Goal: Transaction & Acquisition: Book appointment/travel/reservation

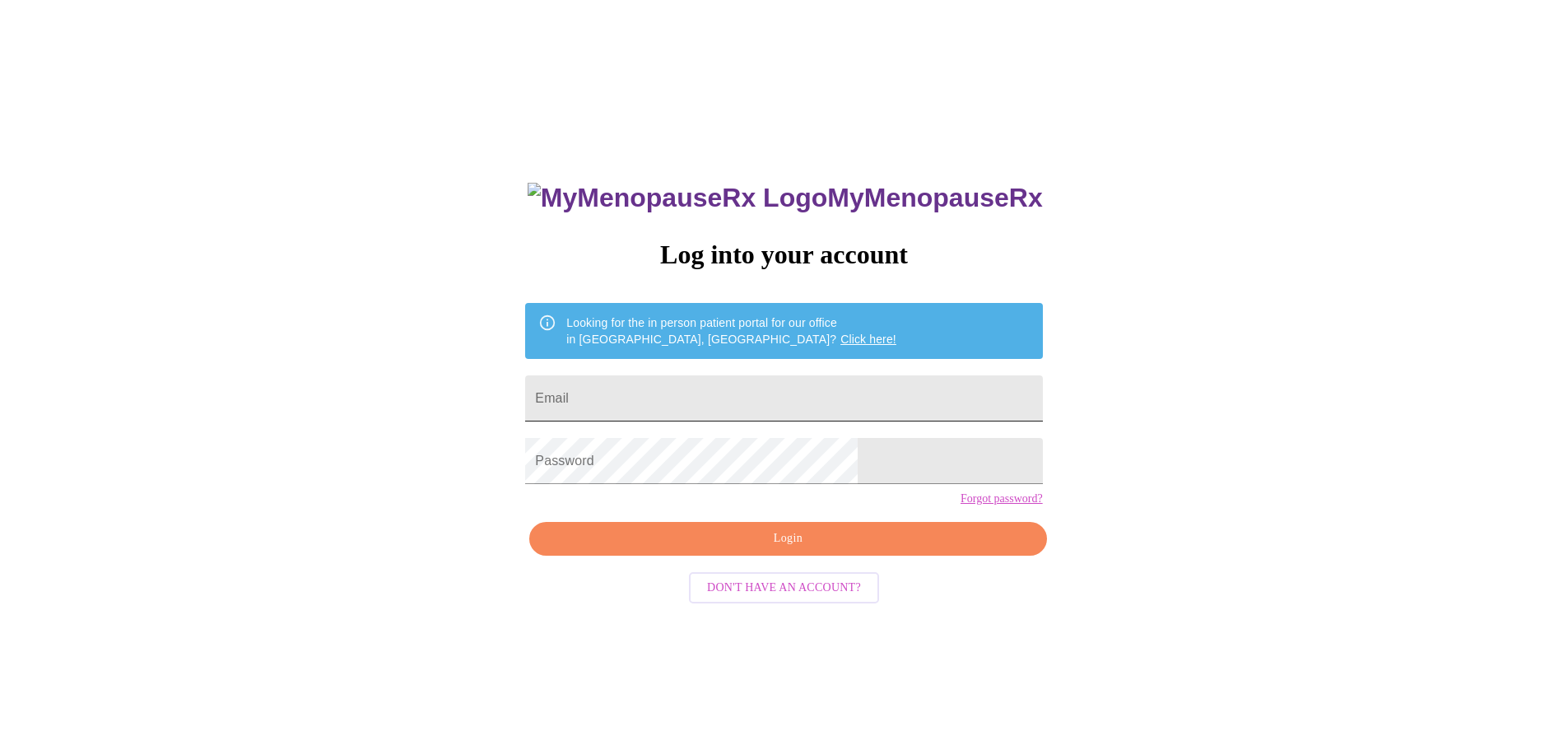
click at [659, 384] on input "Email" at bounding box center [784, 398] width 517 height 46
type input "[EMAIL_ADDRESS][DOMAIN_NAME]"
click at [730, 443] on form "Password" at bounding box center [784, 460] width 517 height 62
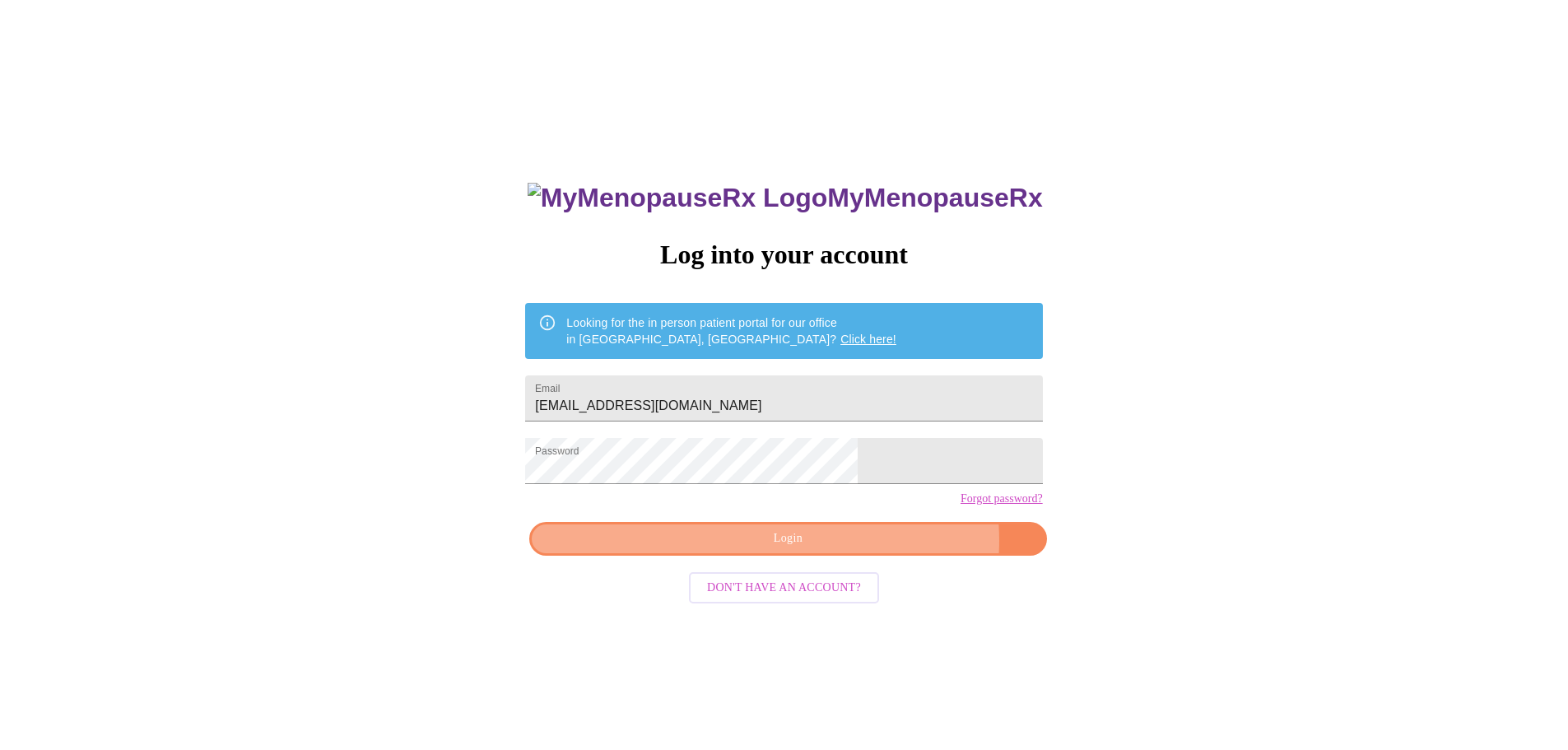
click at [857, 549] on span "Login" at bounding box center [787, 539] width 479 height 20
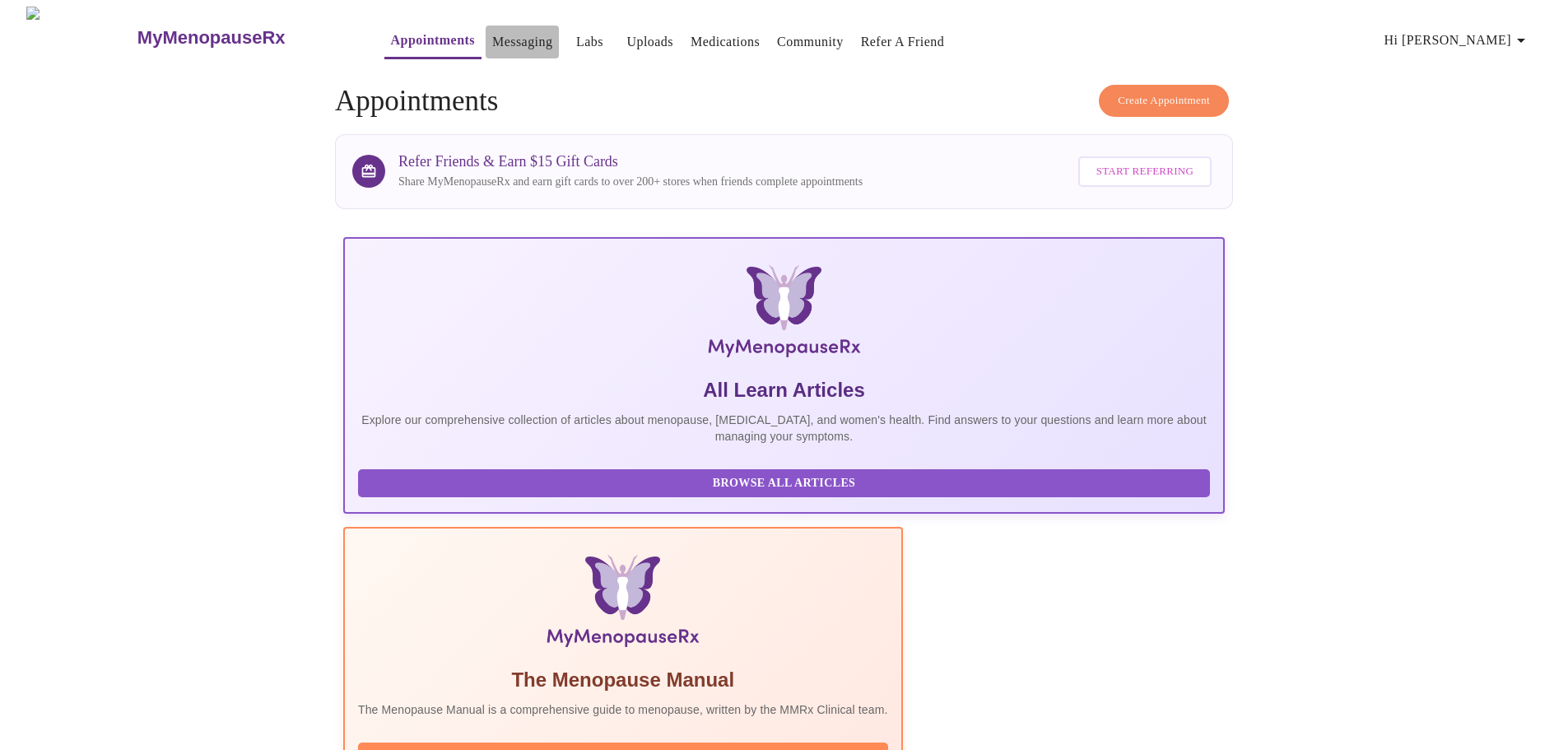
click at [492, 34] on link "Messaging" at bounding box center [522, 42] width 60 height 23
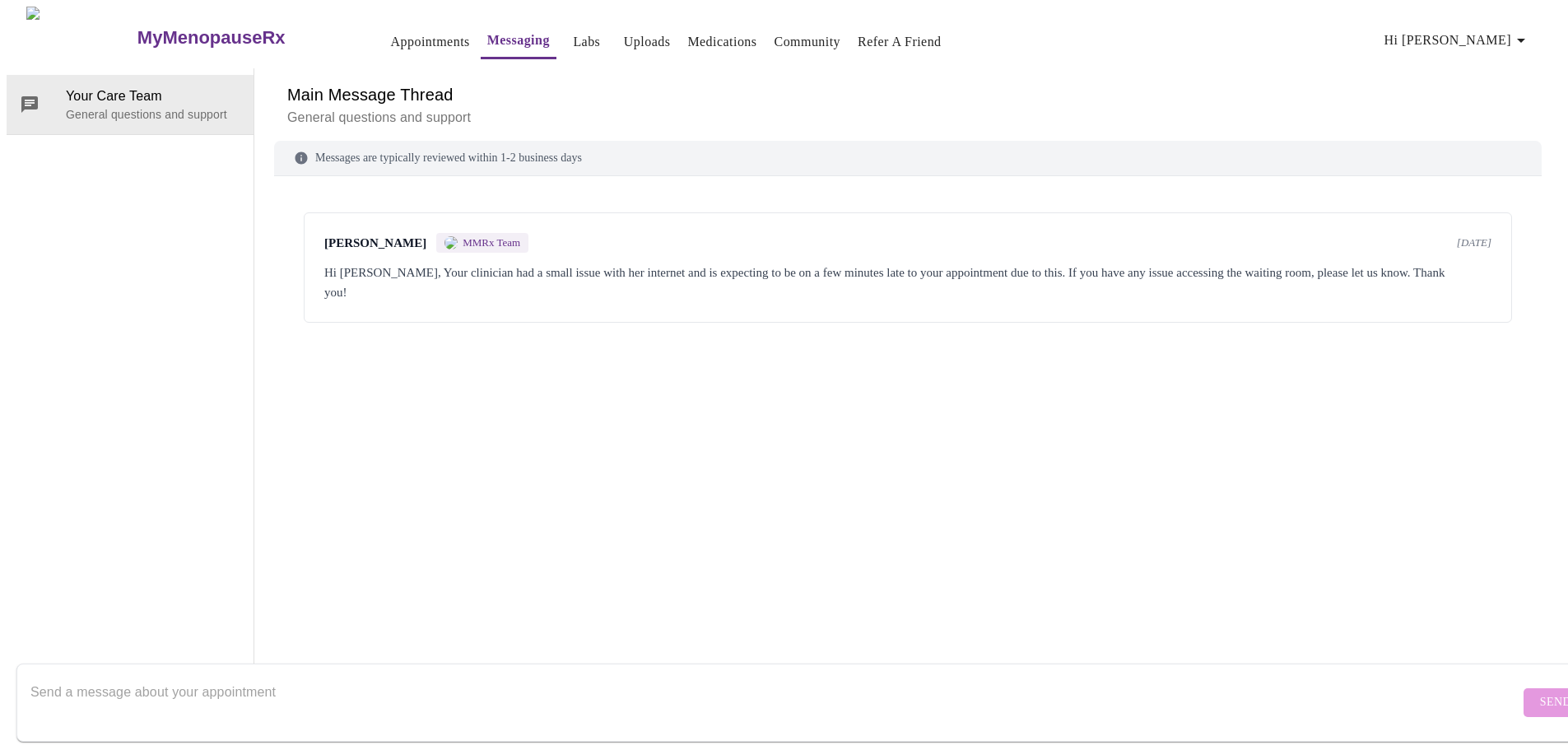
scroll to position [61, 0]
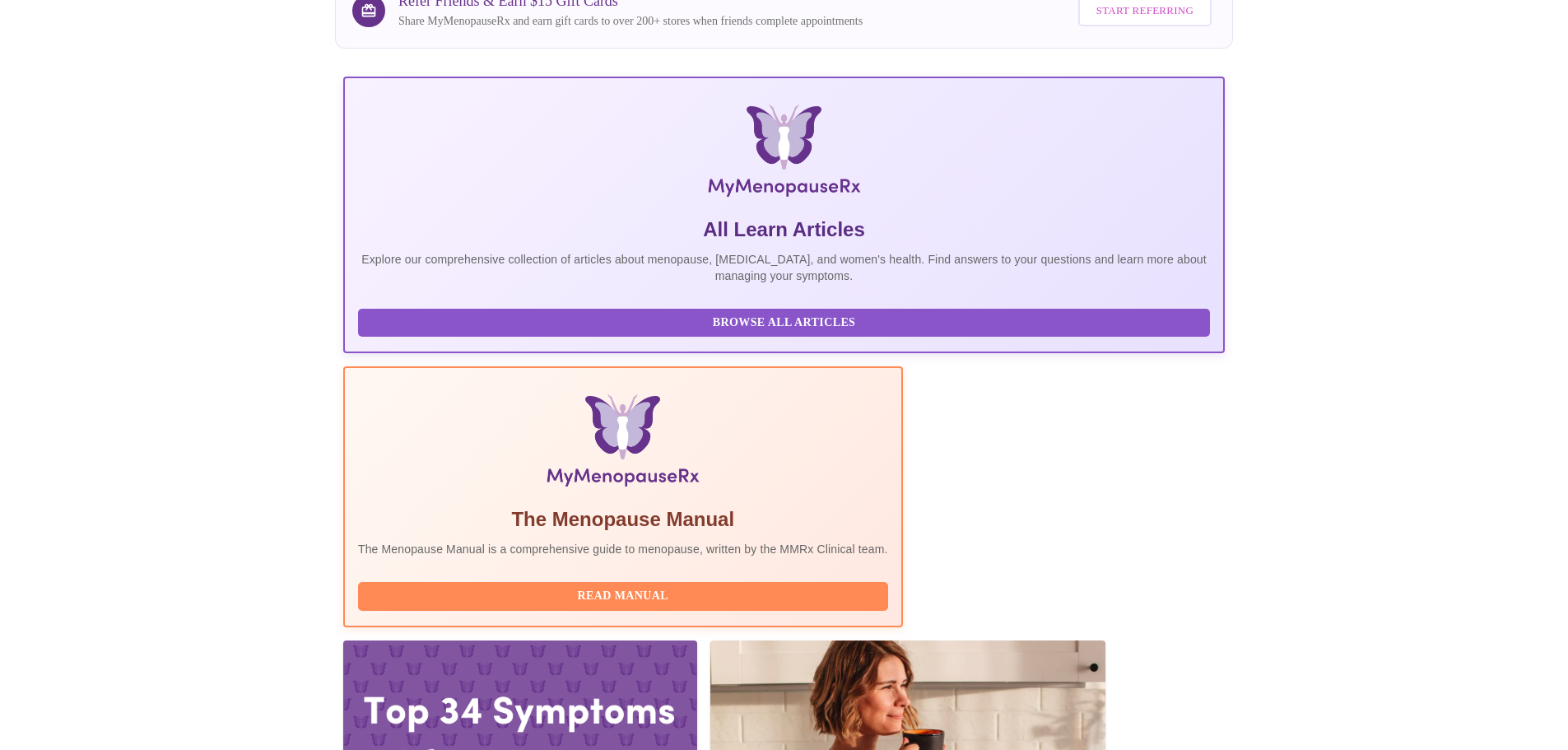
scroll to position [165, 0]
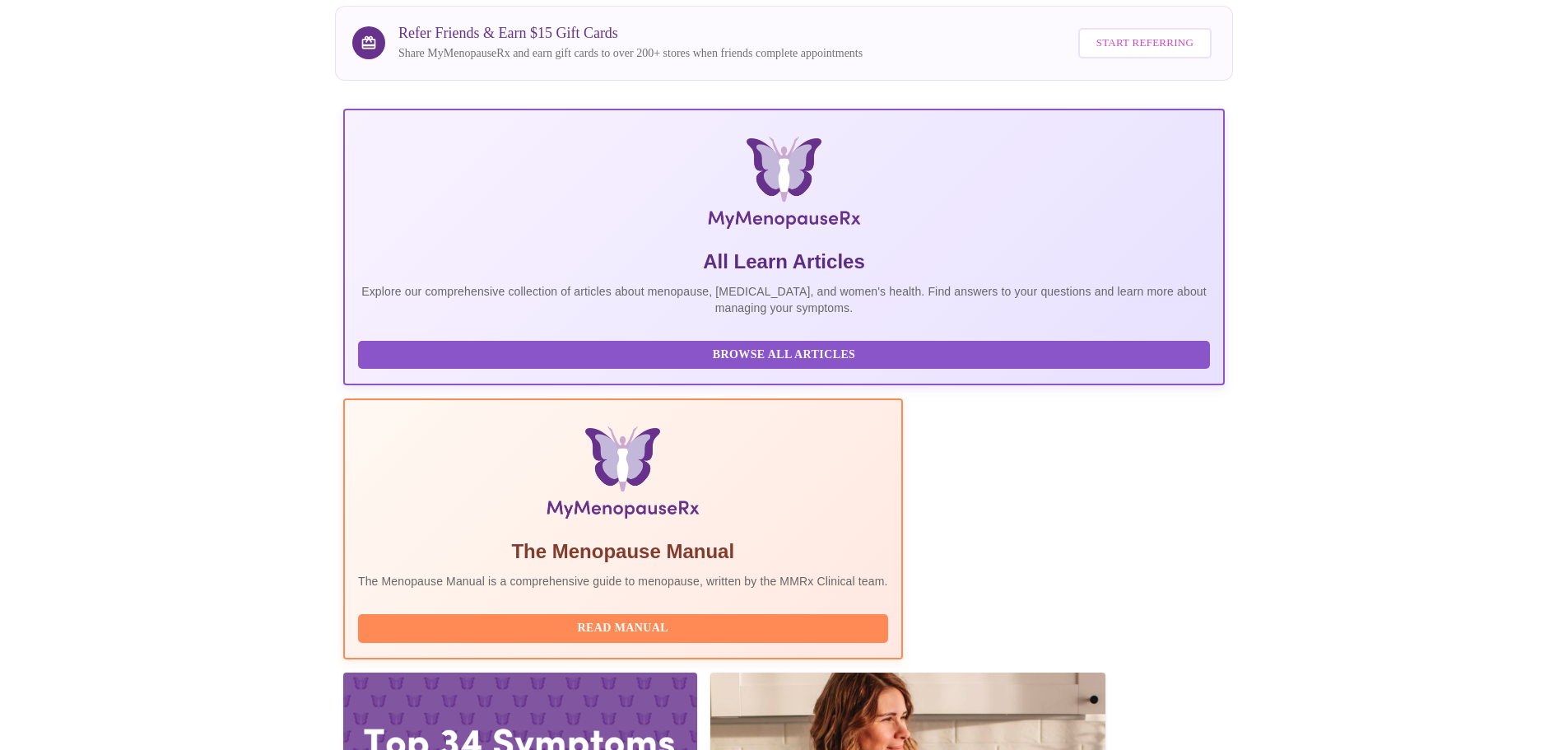
scroll to position [0, 0]
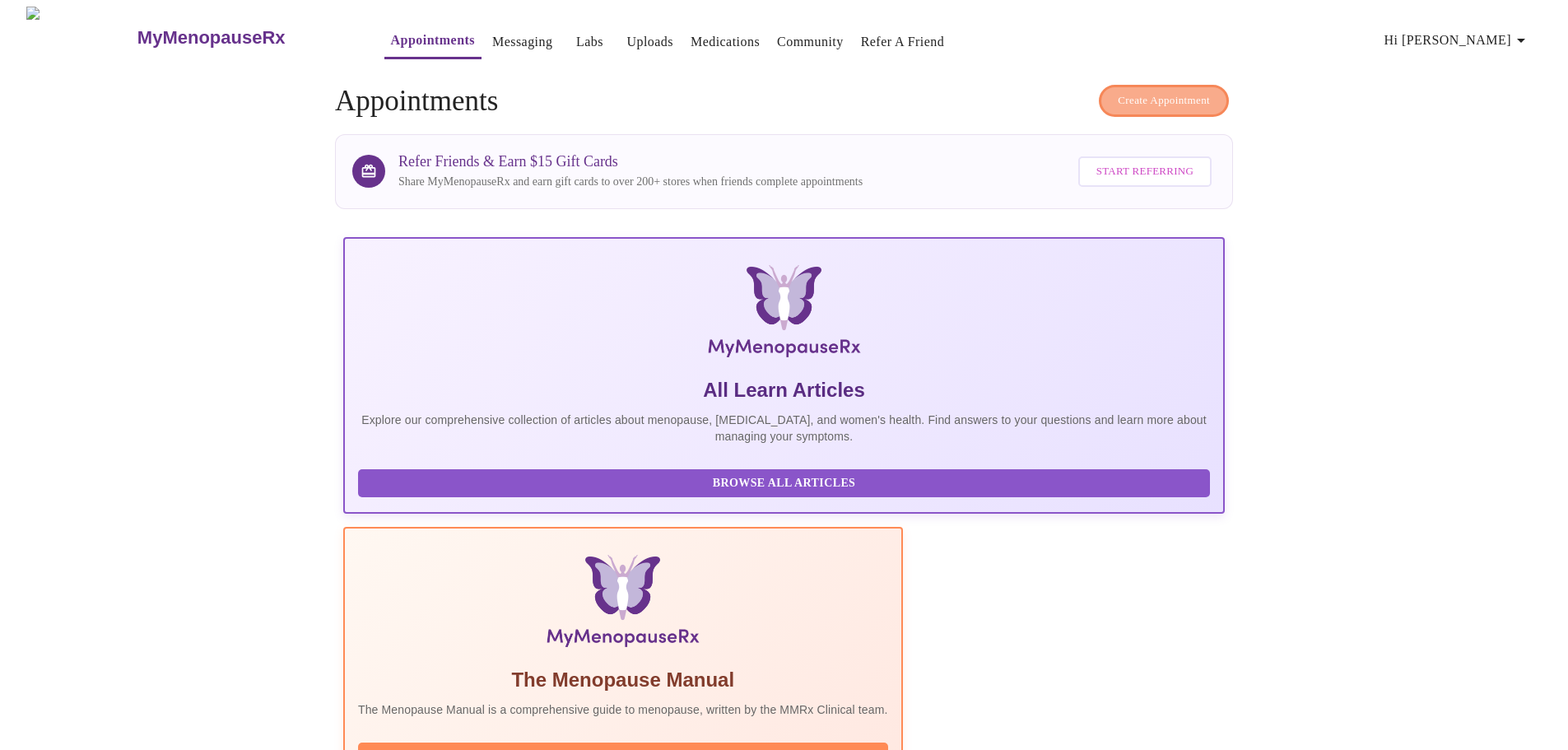
click at [1132, 91] on span "Create Appointment" at bounding box center [1164, 101] width 92 height 19
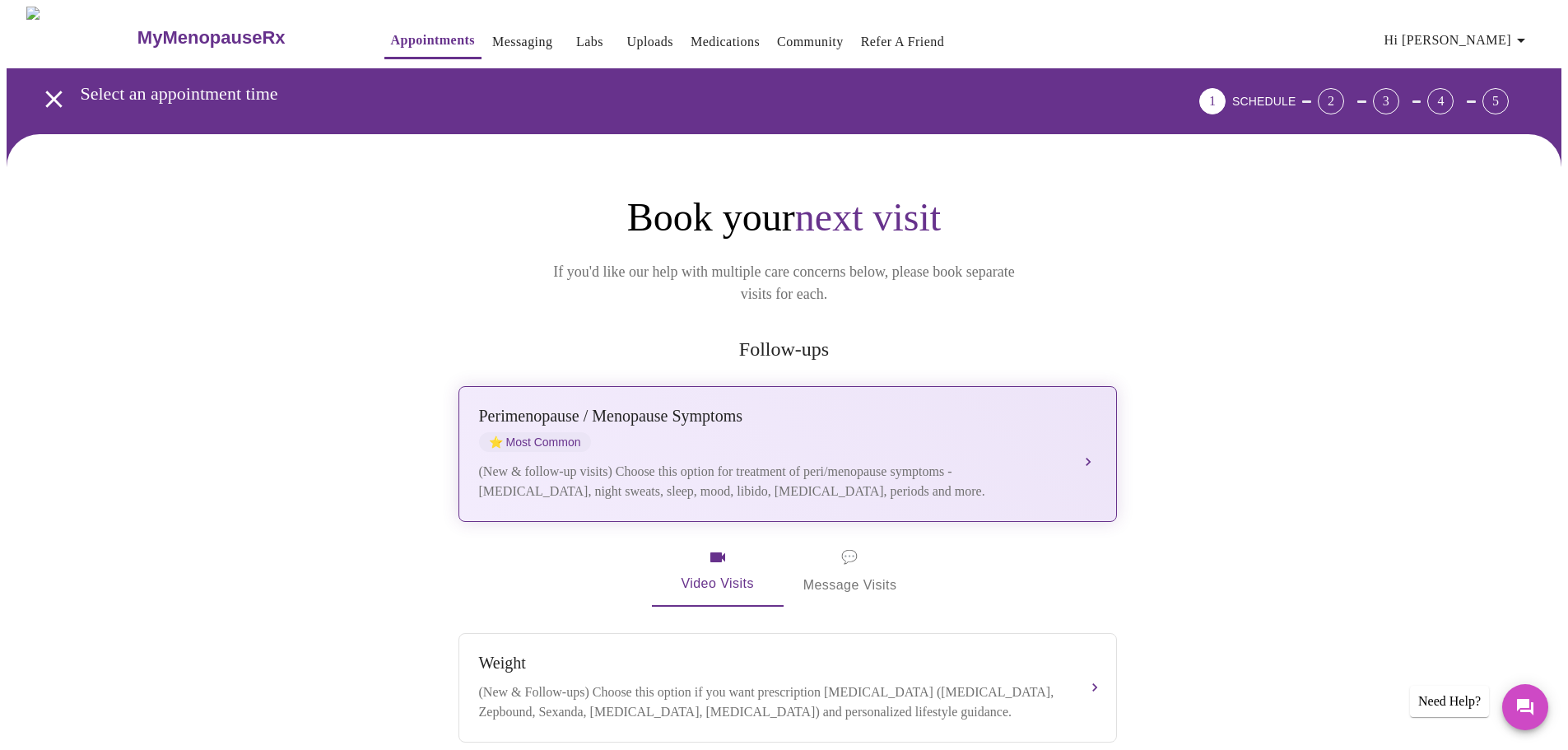
click at [760, 418] on div "[MEDICAL_DATA] / Menopause Symptoms ⭐ Most Common" at bounding box center [770, 429] width 584 height 46
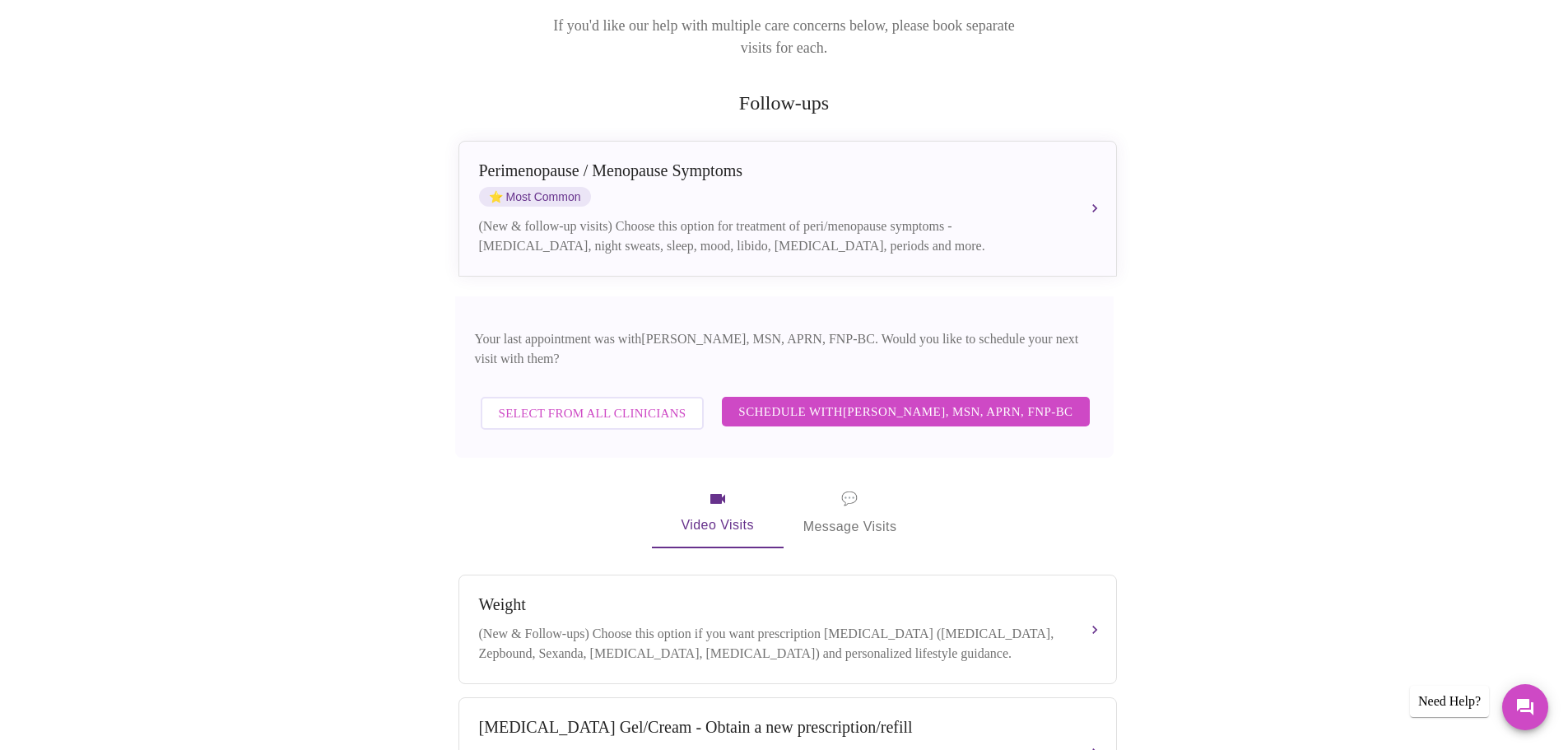
scroll to position [247, 0]
click at [615, 402] on span "Select from All Clinicians" at bounding box center [592, 412] width 187 height 21
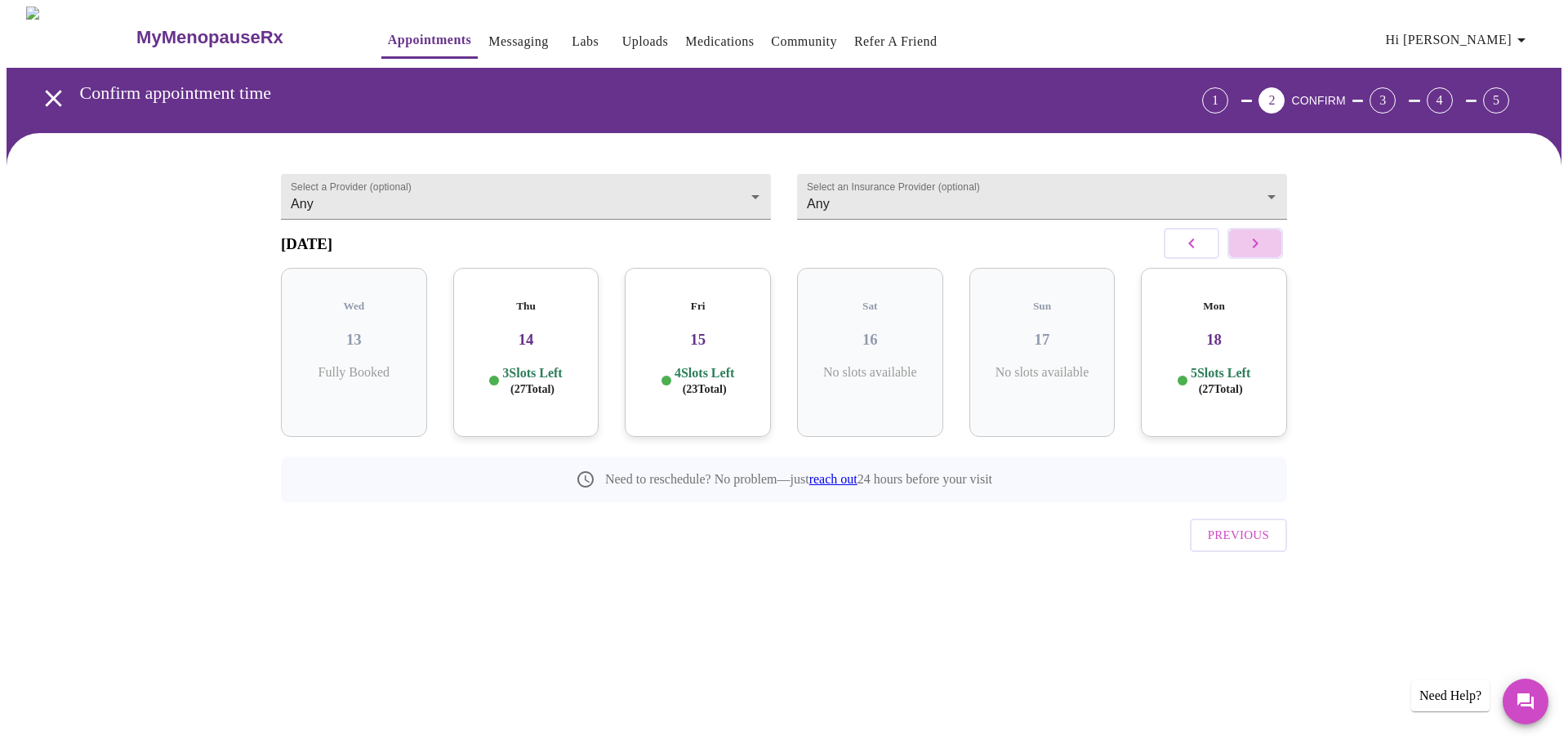
click at [1261, 245] on icon "button" at bounding box center [1255, 243] width 19 height 19
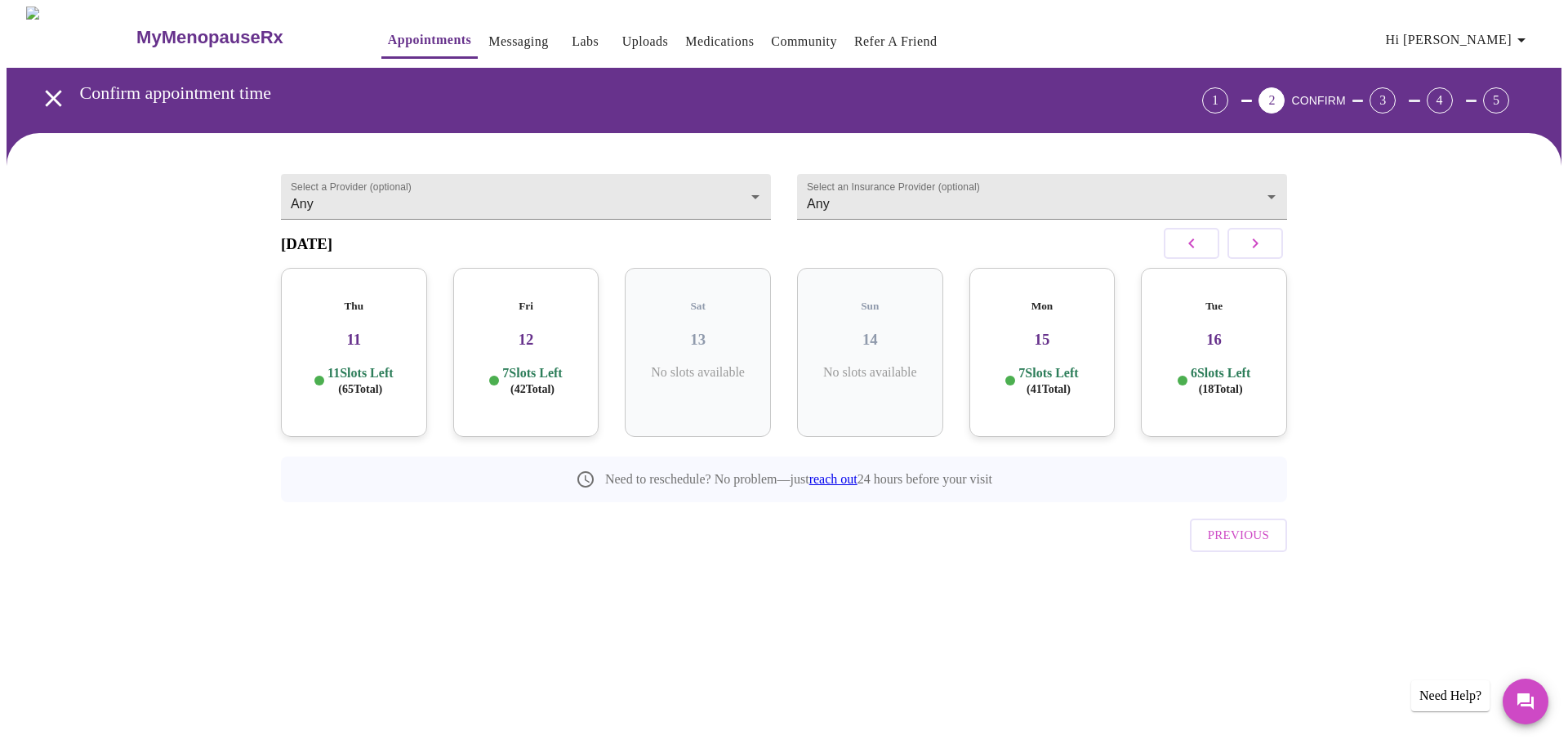
click at [1261, 245] on icon "button" at bounding box center [1255, 243] width 19 height 19
click at [1199, 253] on icon "button" at bounding box center [1191, 243] width 19 height 19
click at [1210, 331] on h3 "22" at bounding box center [1214, 339] width 120 height 18
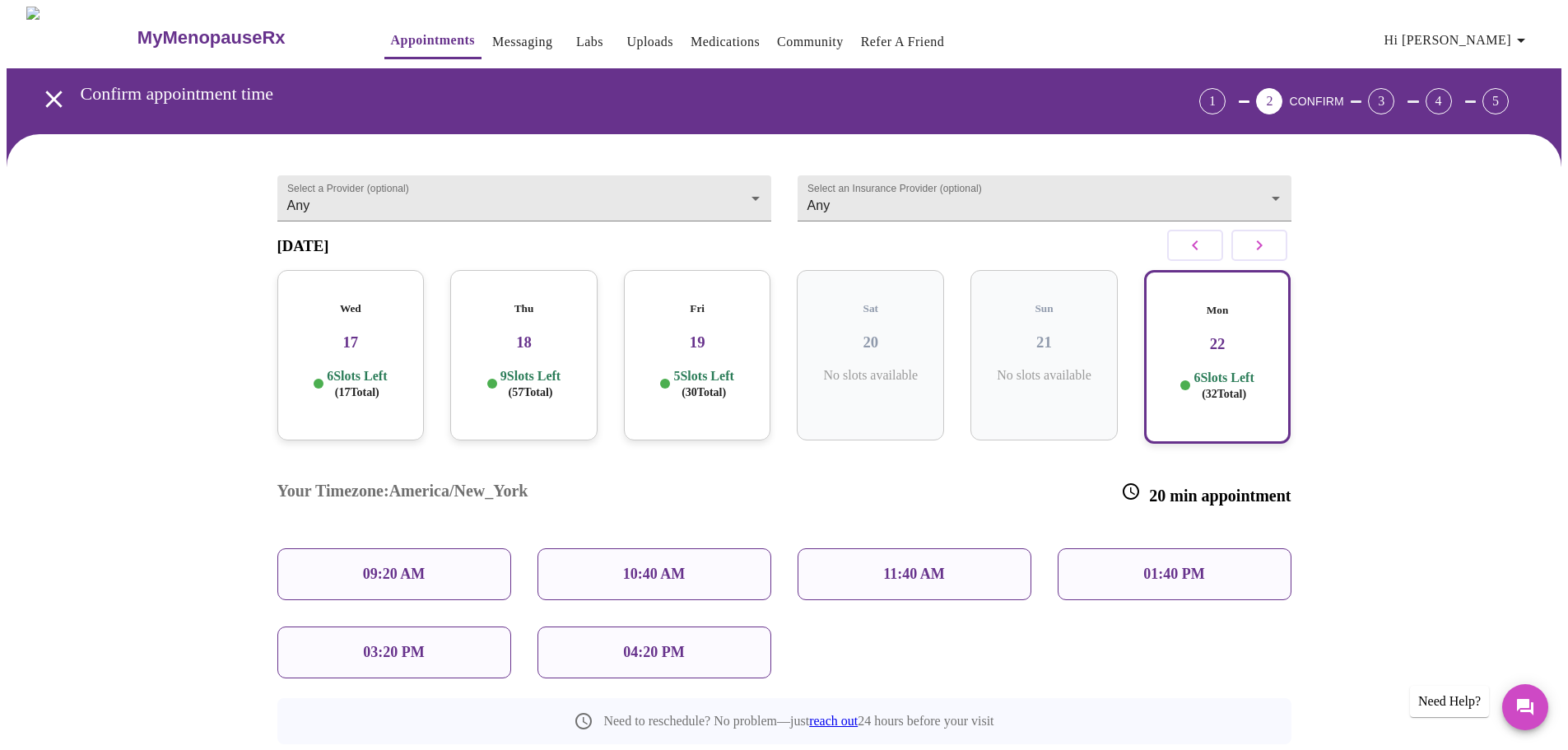
click at [1167, 566] on p "01:40 PM" at bounding box center [1173, 574] width 61 height 18
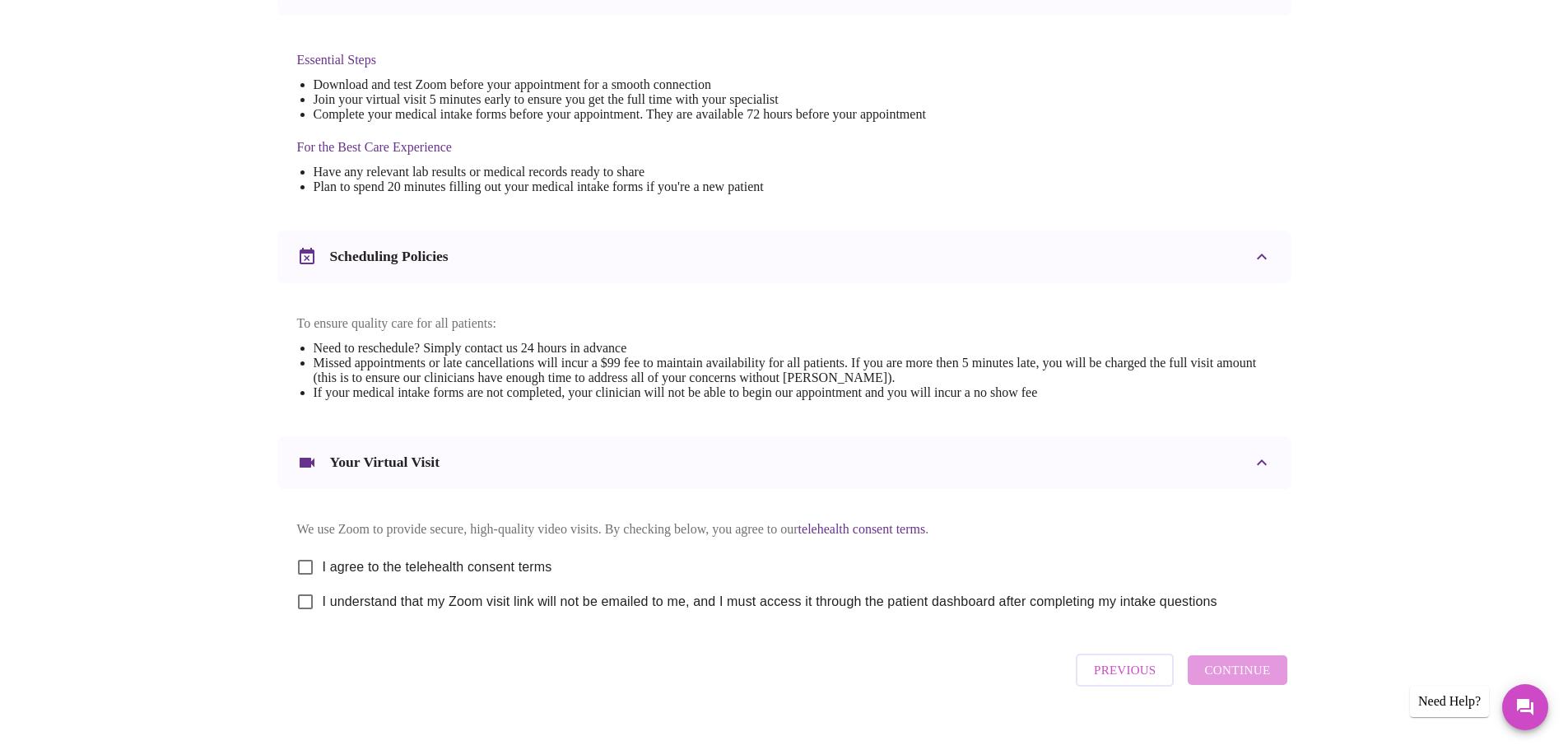
scroll to position [412, 0]
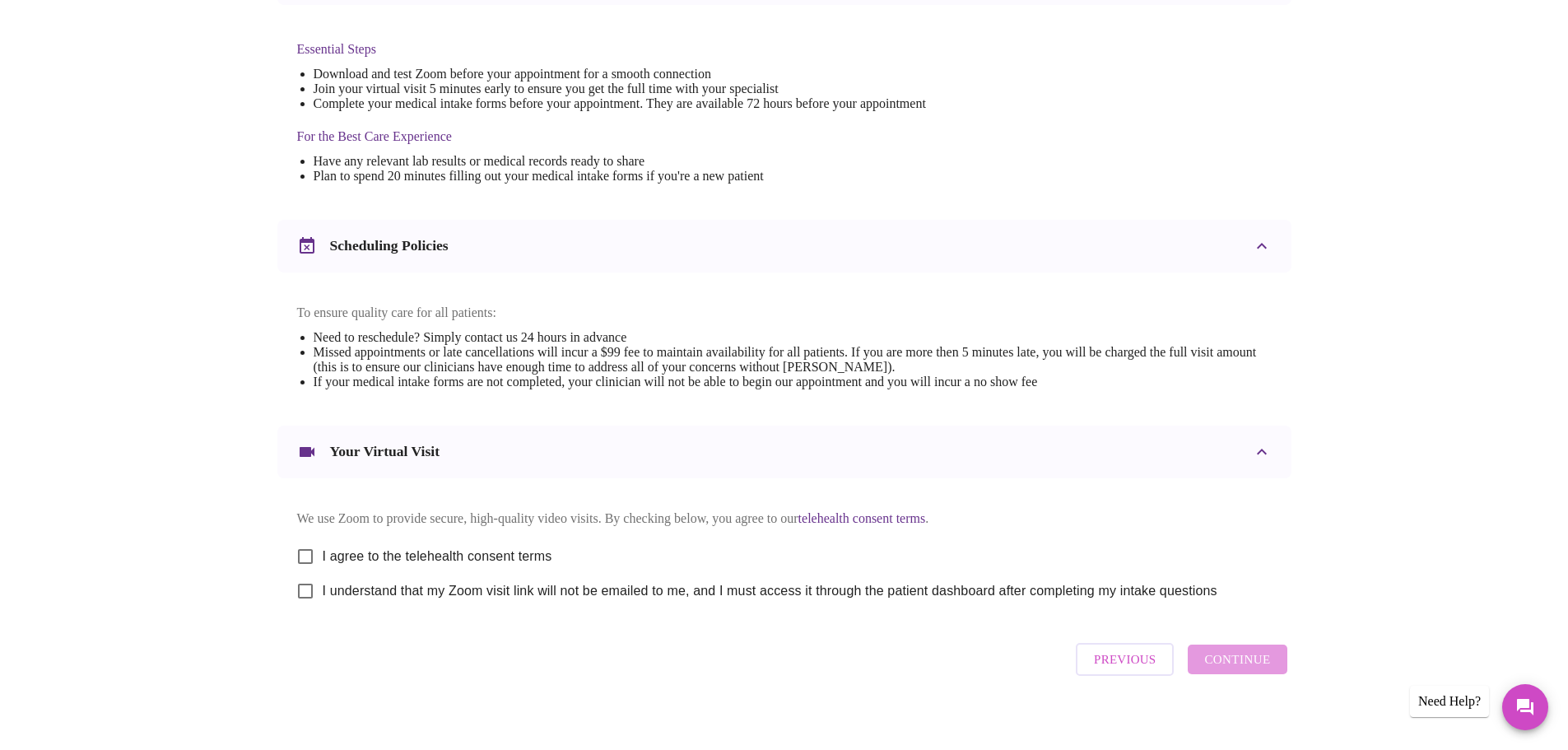
click at [303, 561] on input "I agree to the telehealth consent terms" at bounding box center [305, 556] width 34 height 34
checkbox input "true"
click at [301, 607] on input "I understand that my Zoom visit link will not be emailed to me, and I must acce…" at bounding box center [305, 591] width 34 height 34
checkbox input "true"
click at [1236, 670] on span "Continue" at bounding box center [1236, 659] width 66 height 21
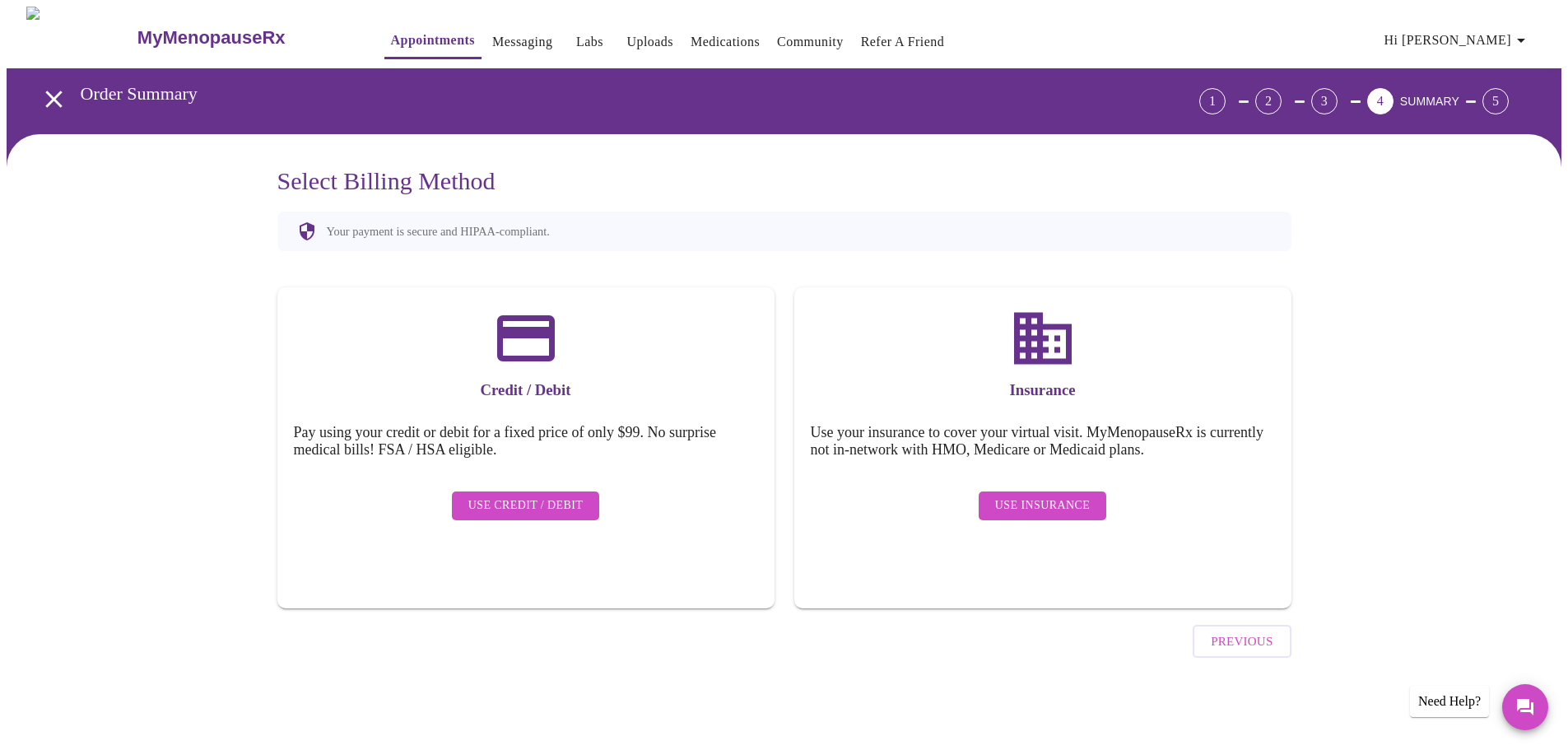
scroll to position [0, 0]
click at [1048, 498] on span "Use Insurance" at bounding box center [1048, 506] width 95 height 20
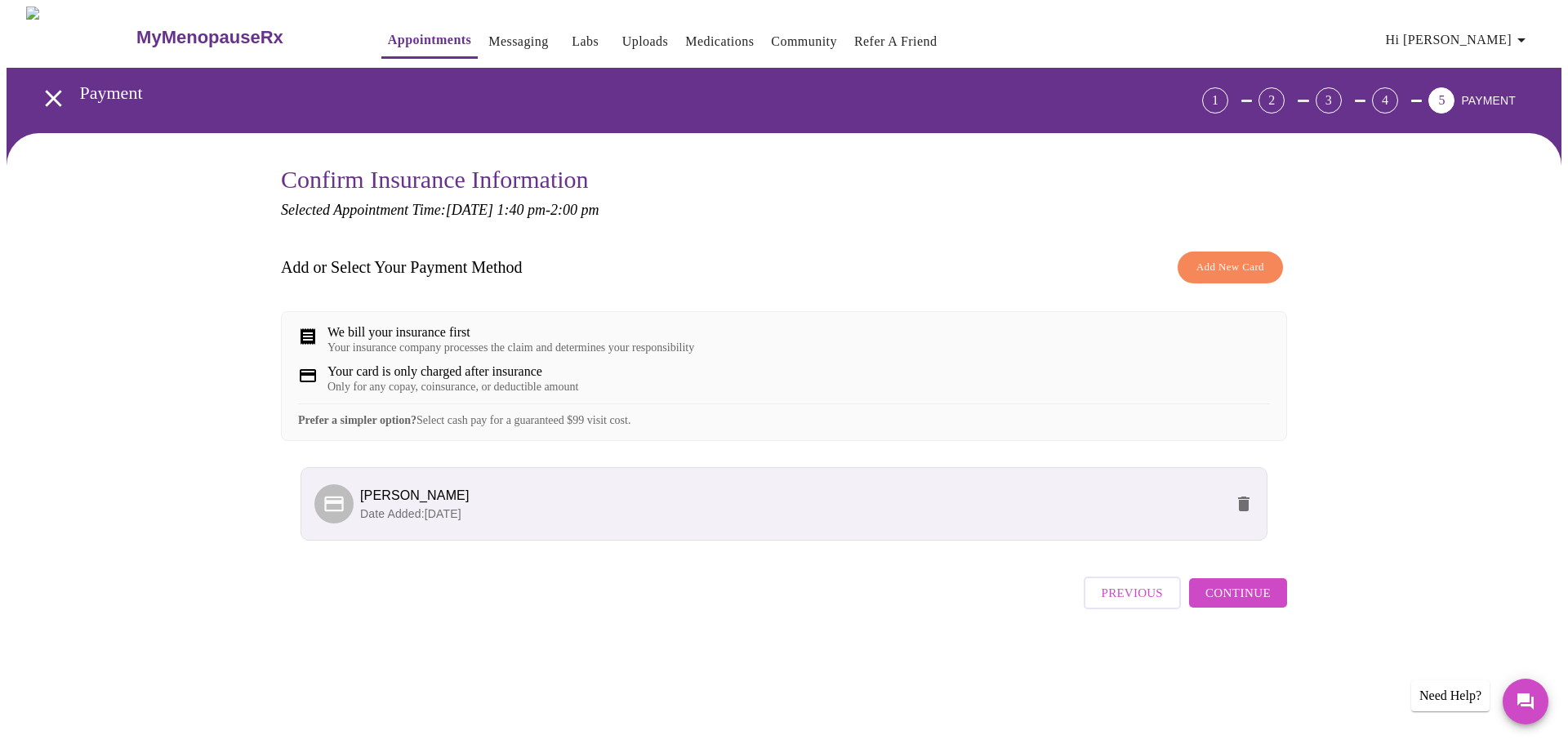
click at [1210, 604] on span "Continue" at bounding box center [1238, 592] width 66 height 21
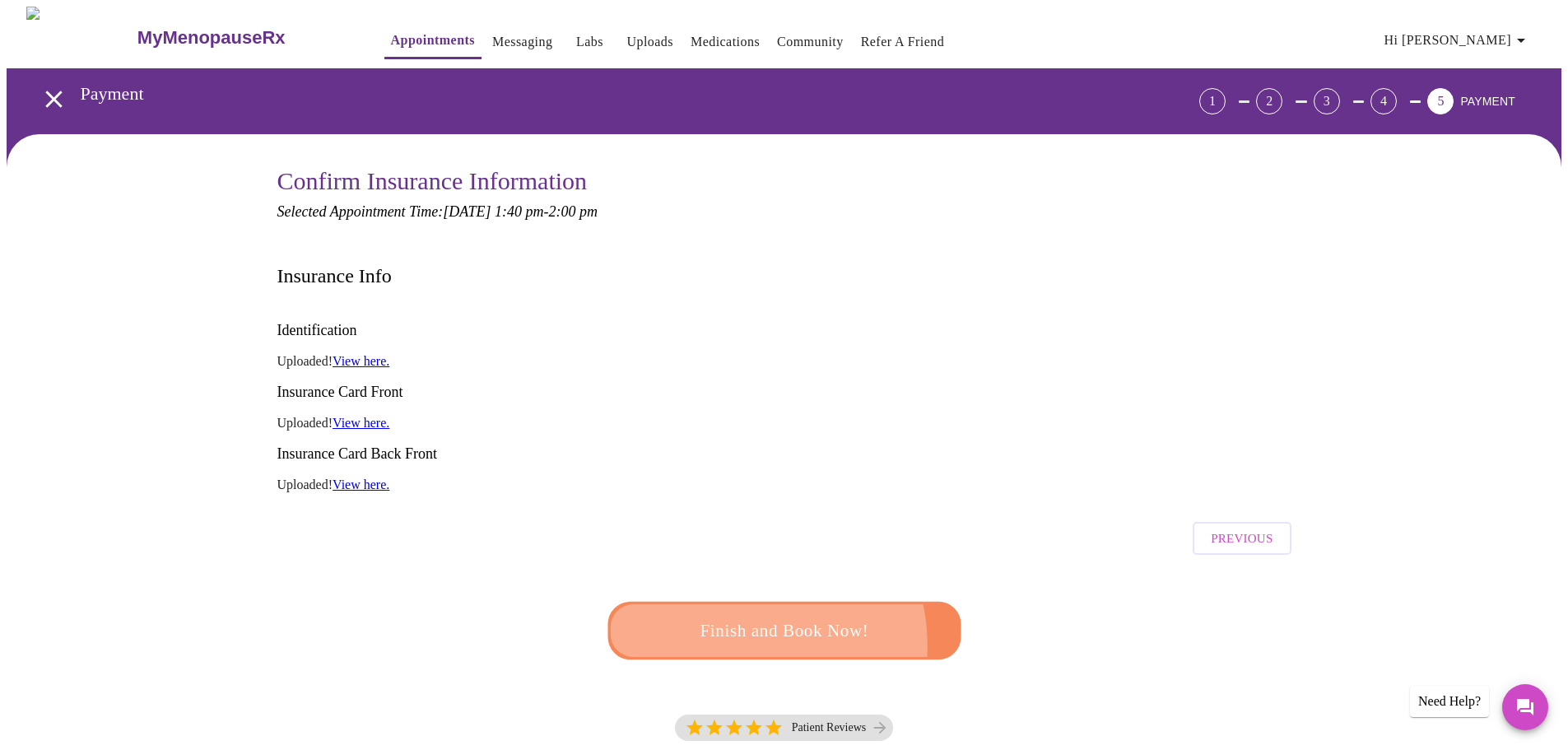
click at [722, 616] on span "Finish and Book Now!" at bounding box center [783, 631] width 305 height 31
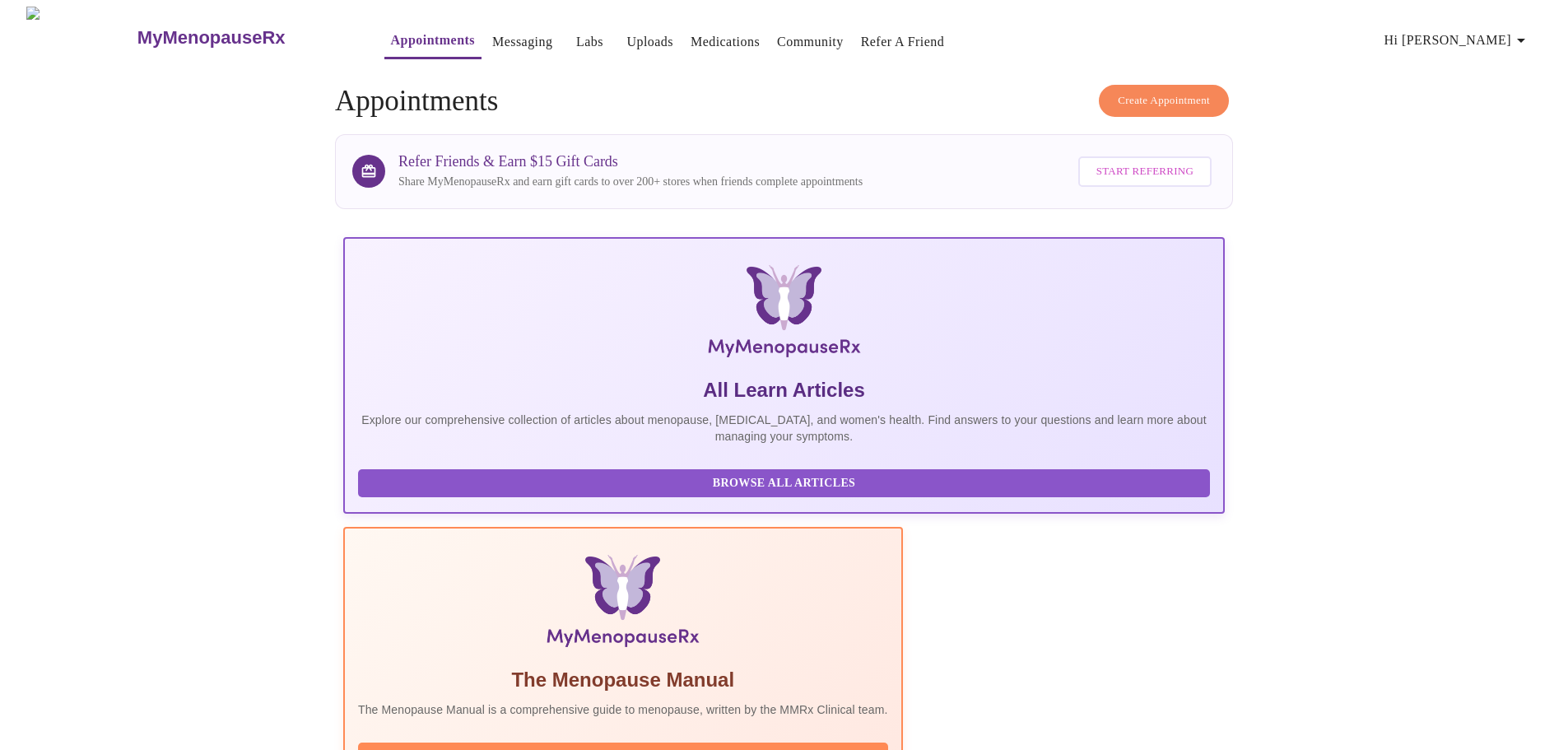
click at [1139, 85] on button "Create Appointment" at bounding box center [1164, 101] width 130 height 32
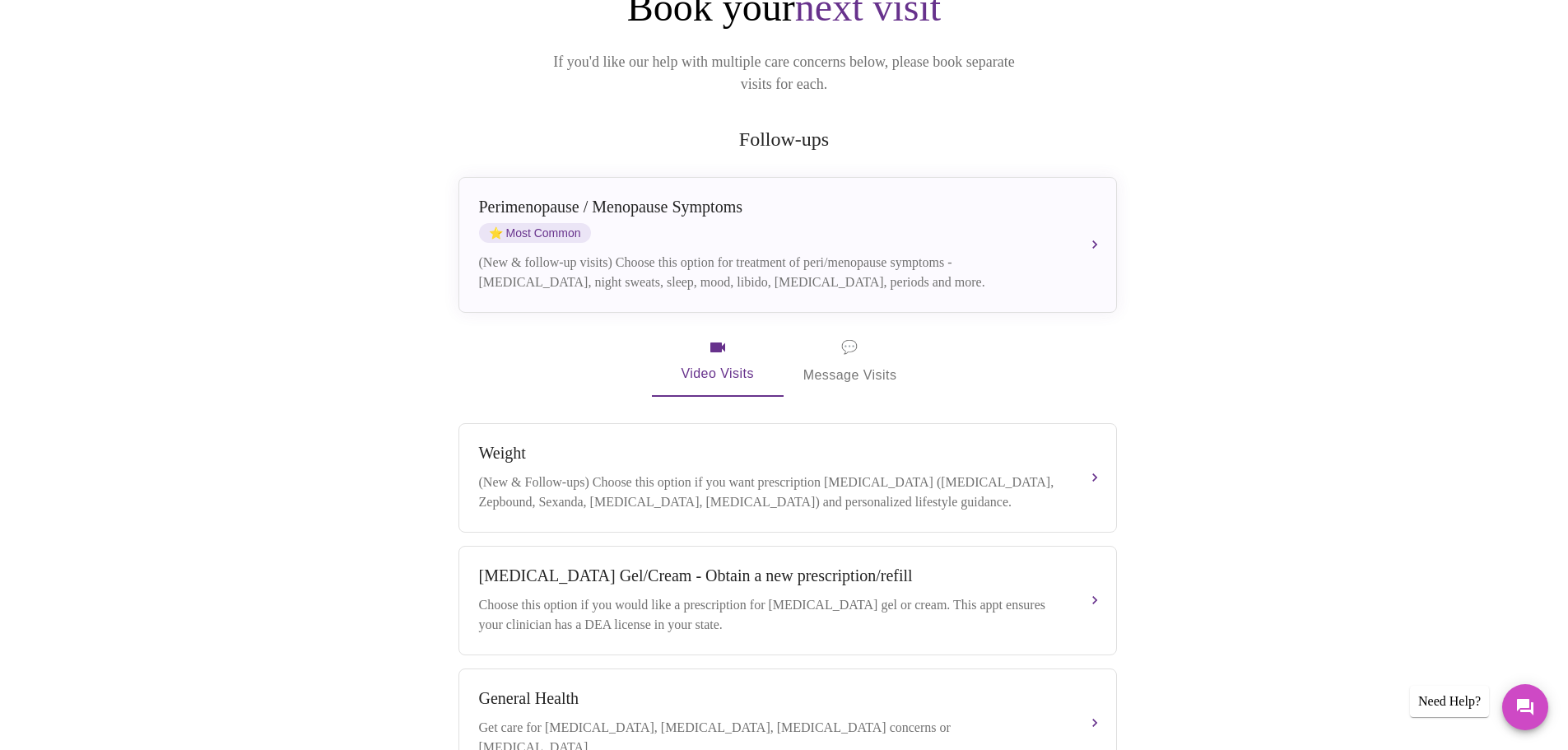
scroll to position [207, 0]
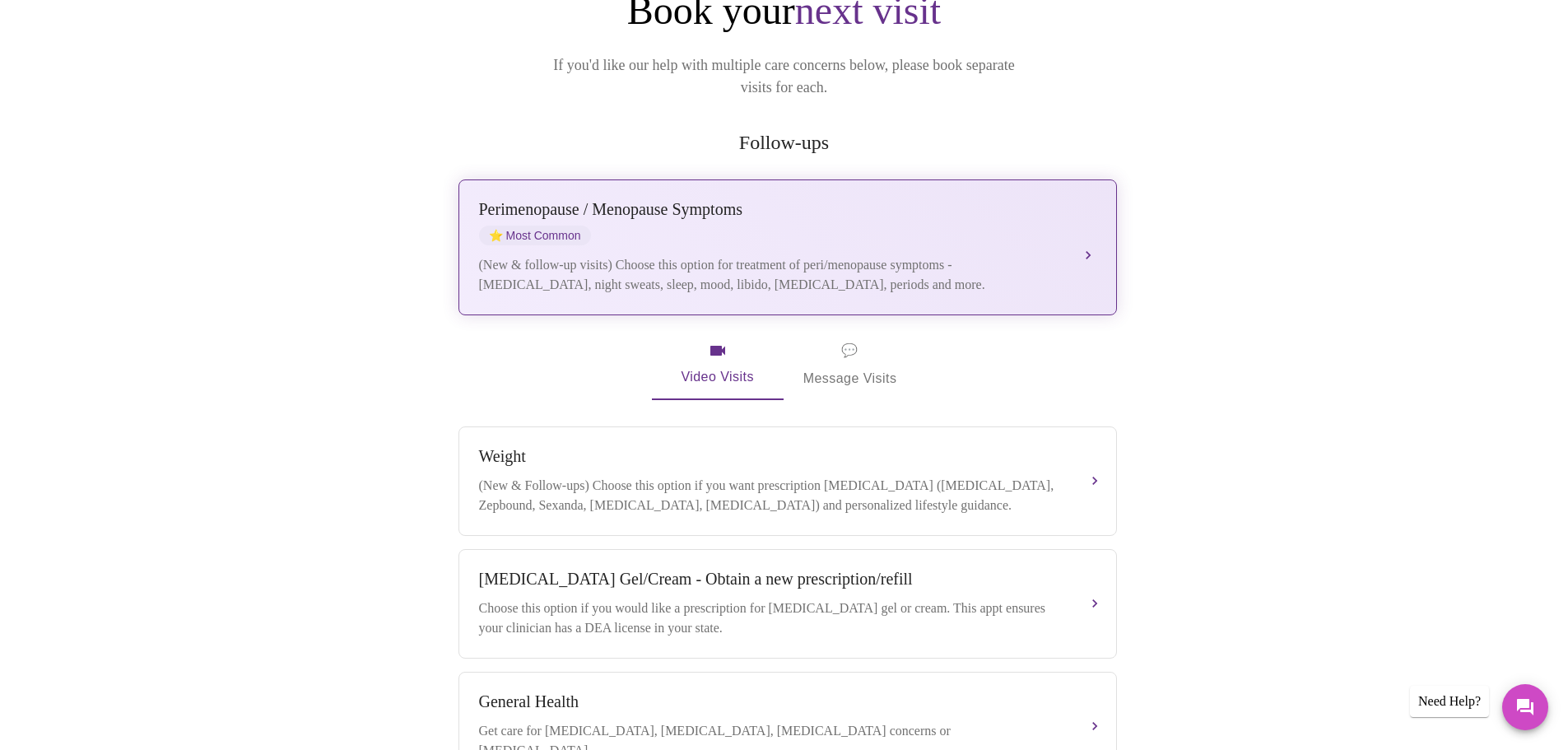
click at [1060, 213] on div "[MEDICAL_DATA] / Menopause Symptoms ⭐ Most Common" at bounding box center [770, 223] width 584 height 46
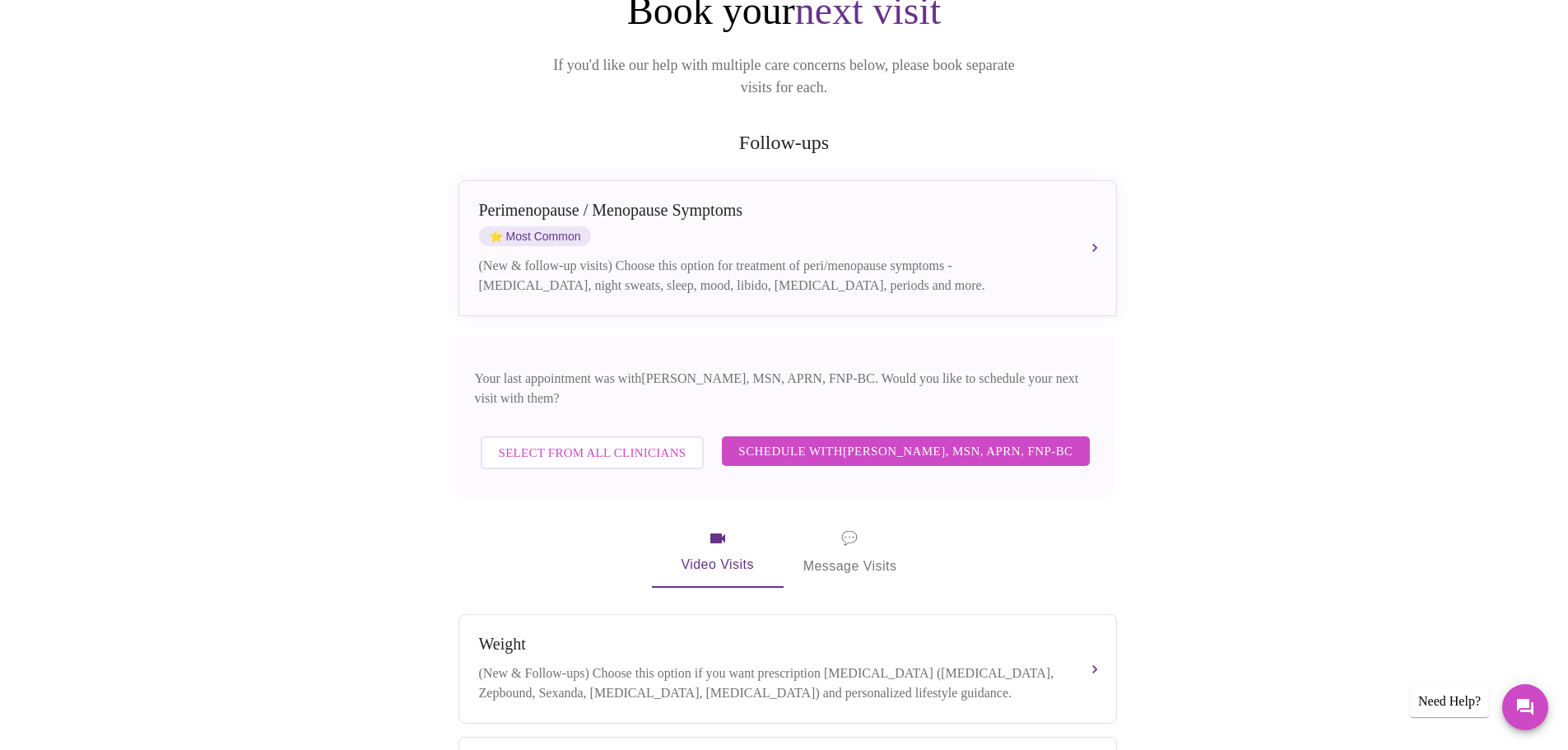
click at [984, 441] on span "Schedule with [PERSON_NAME], MSN, APRN, FNP-BC" at bounding box center [905, 451] width 334 height 21
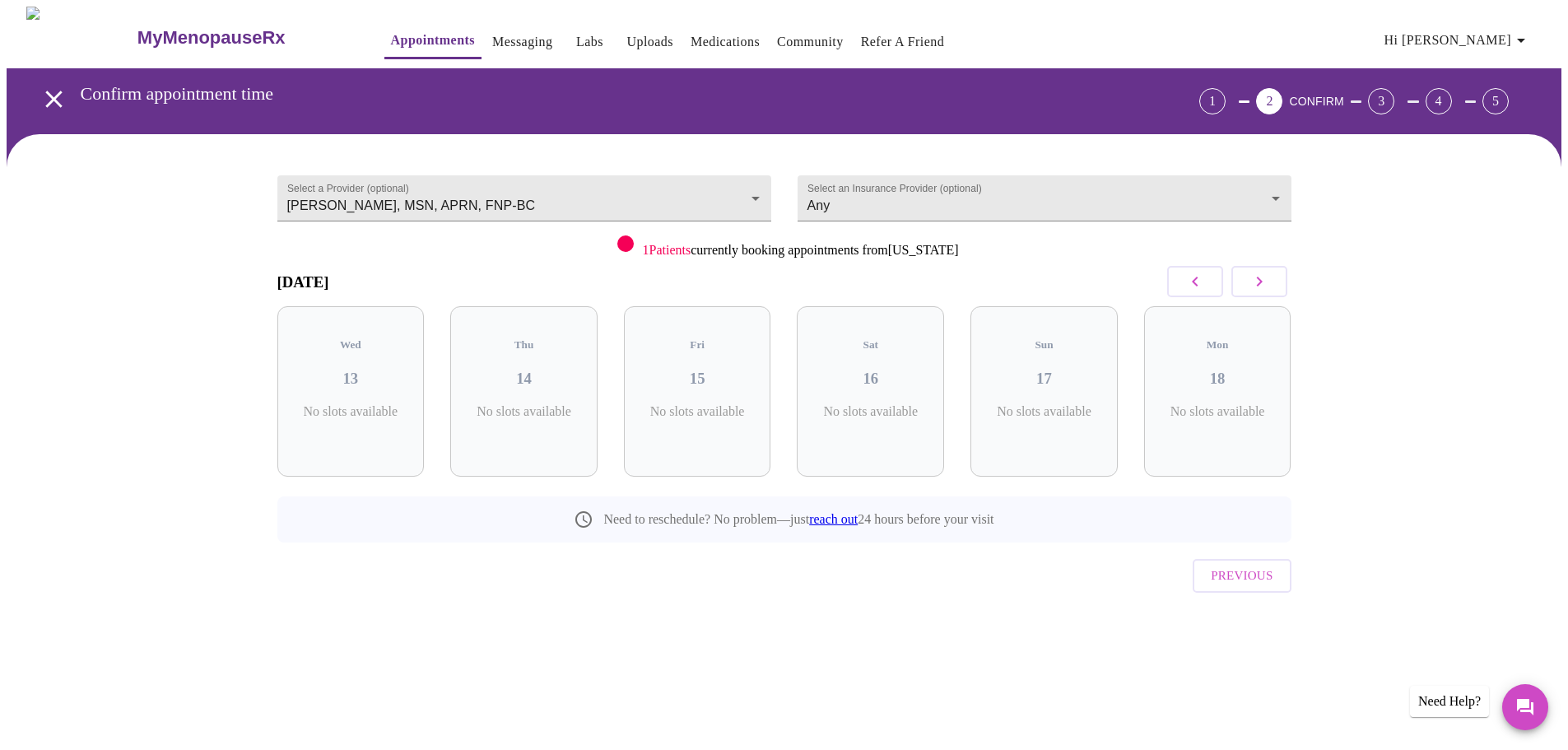
scroll to position [0, 0]
click at [1256, 279] on icon "button" at bounding box center [1264, 280] width 20 height 20
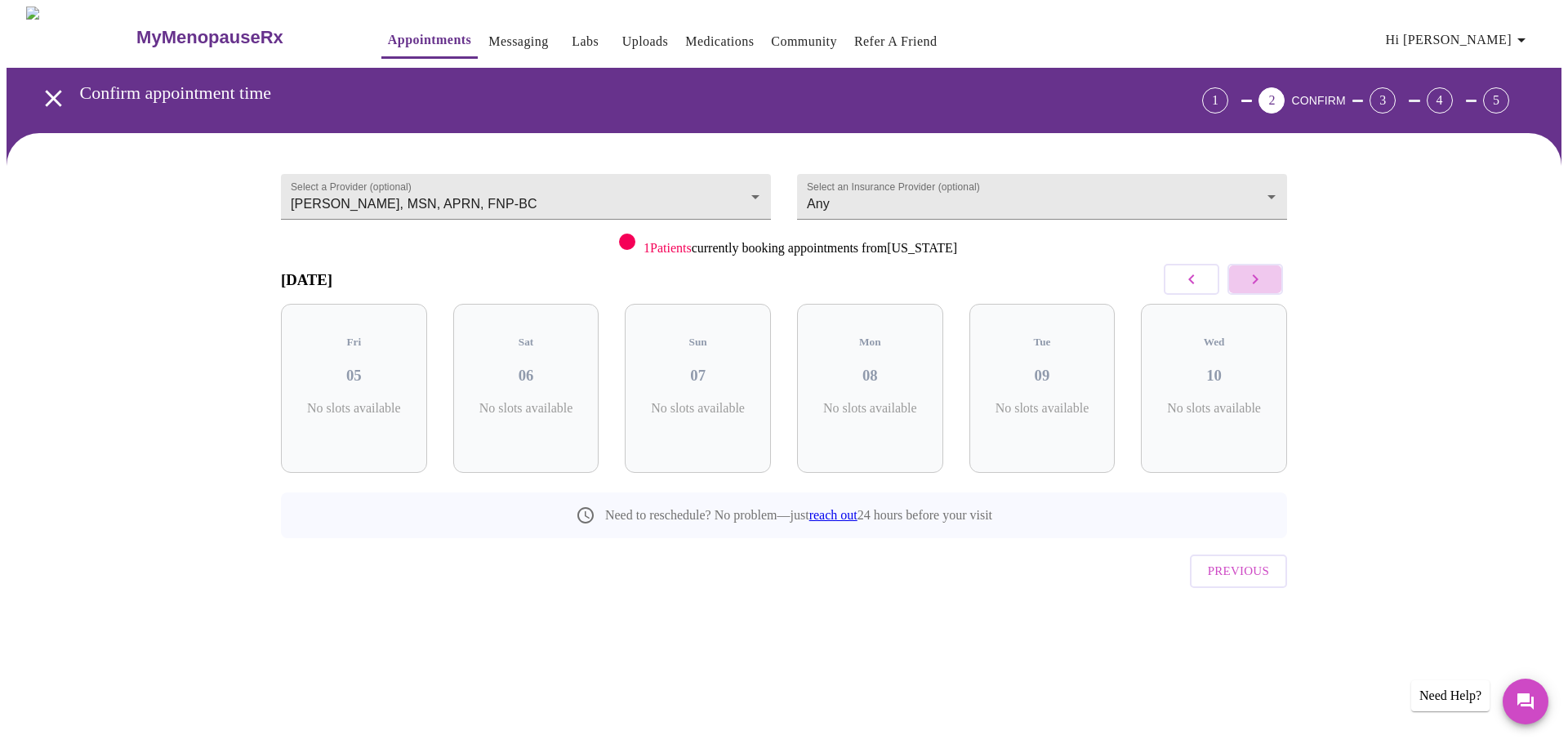
click at [1246, 276] on icon "button" at bounding box center [1255, 278] width 19 height 19
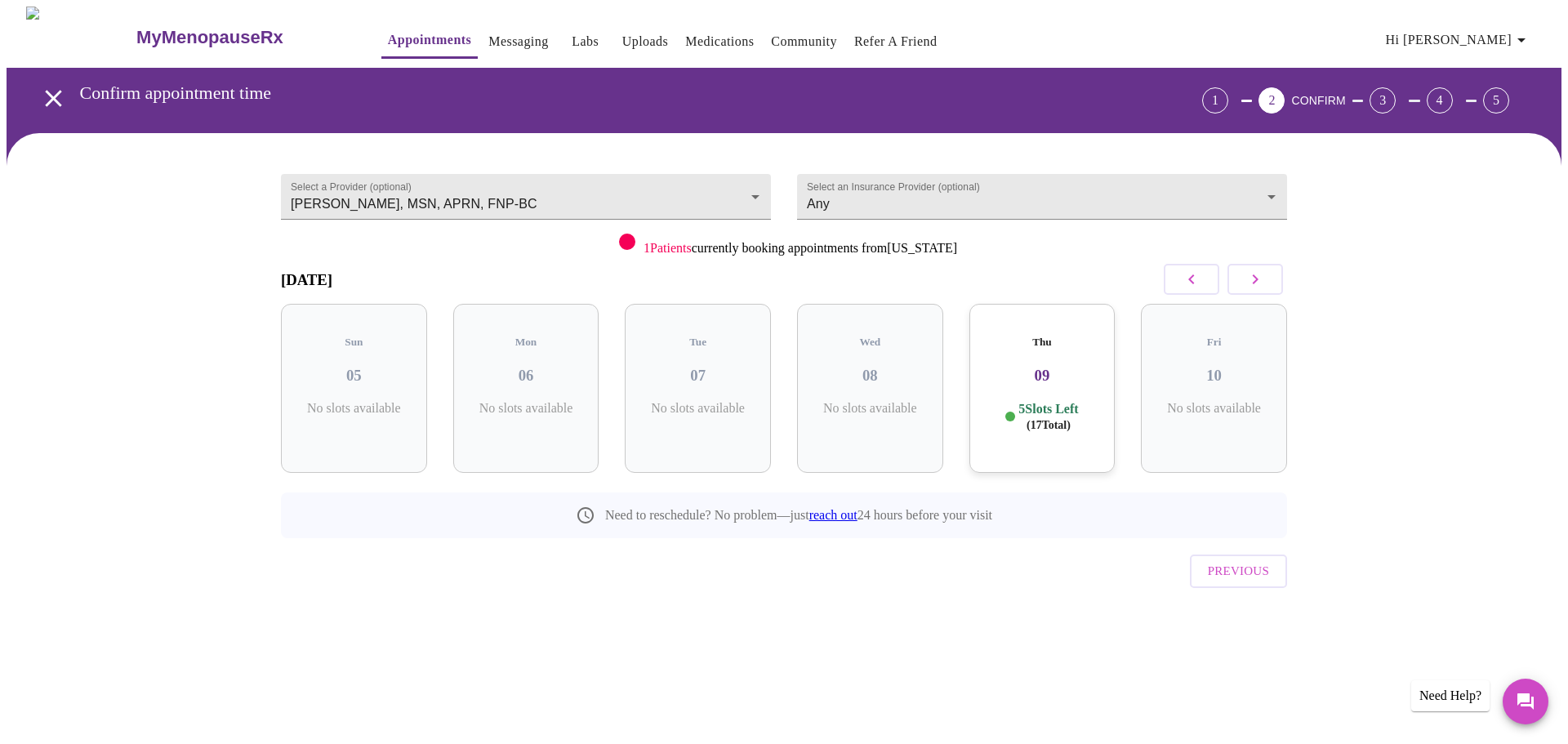
click at [1246, 276] on icon "button" at bounding box center [1255, 278] width 19 height 19
click at [1178, 284] on button "button" at bounding box center [1192, 279] width 55 height 31
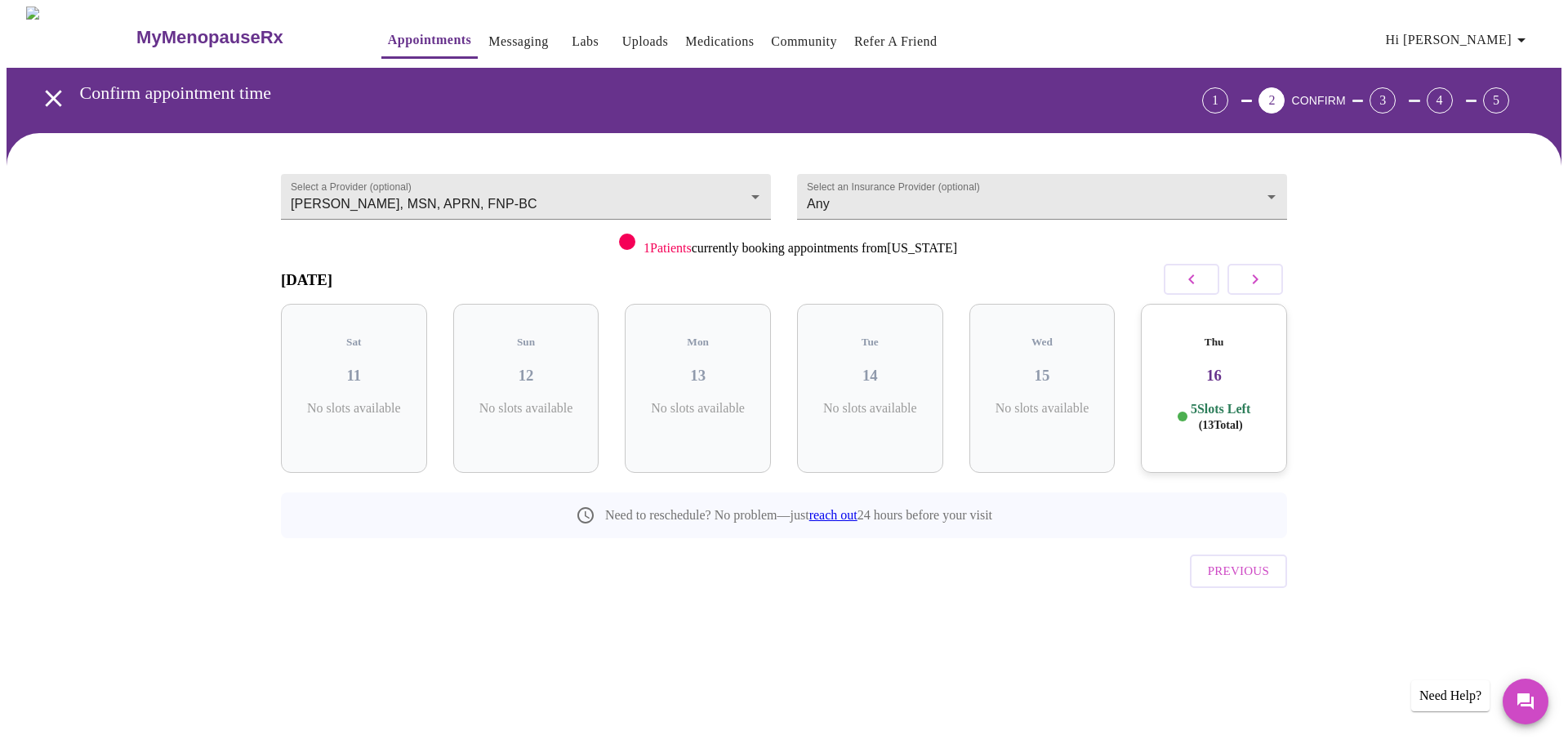
click at [1178, 284] on button "button" at bounding box center [1192, 279] width 55 height 31
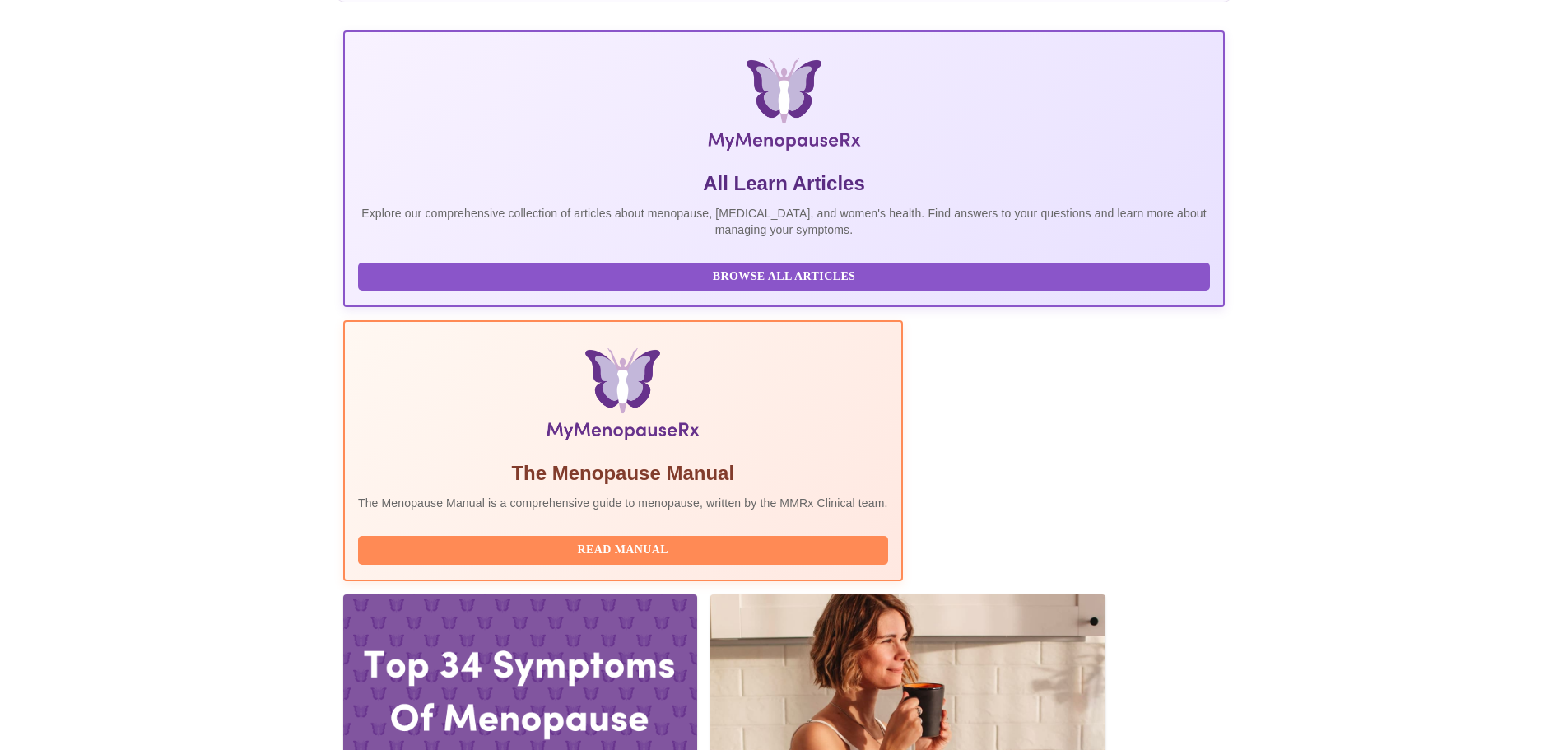
scroll to position [329, 0]
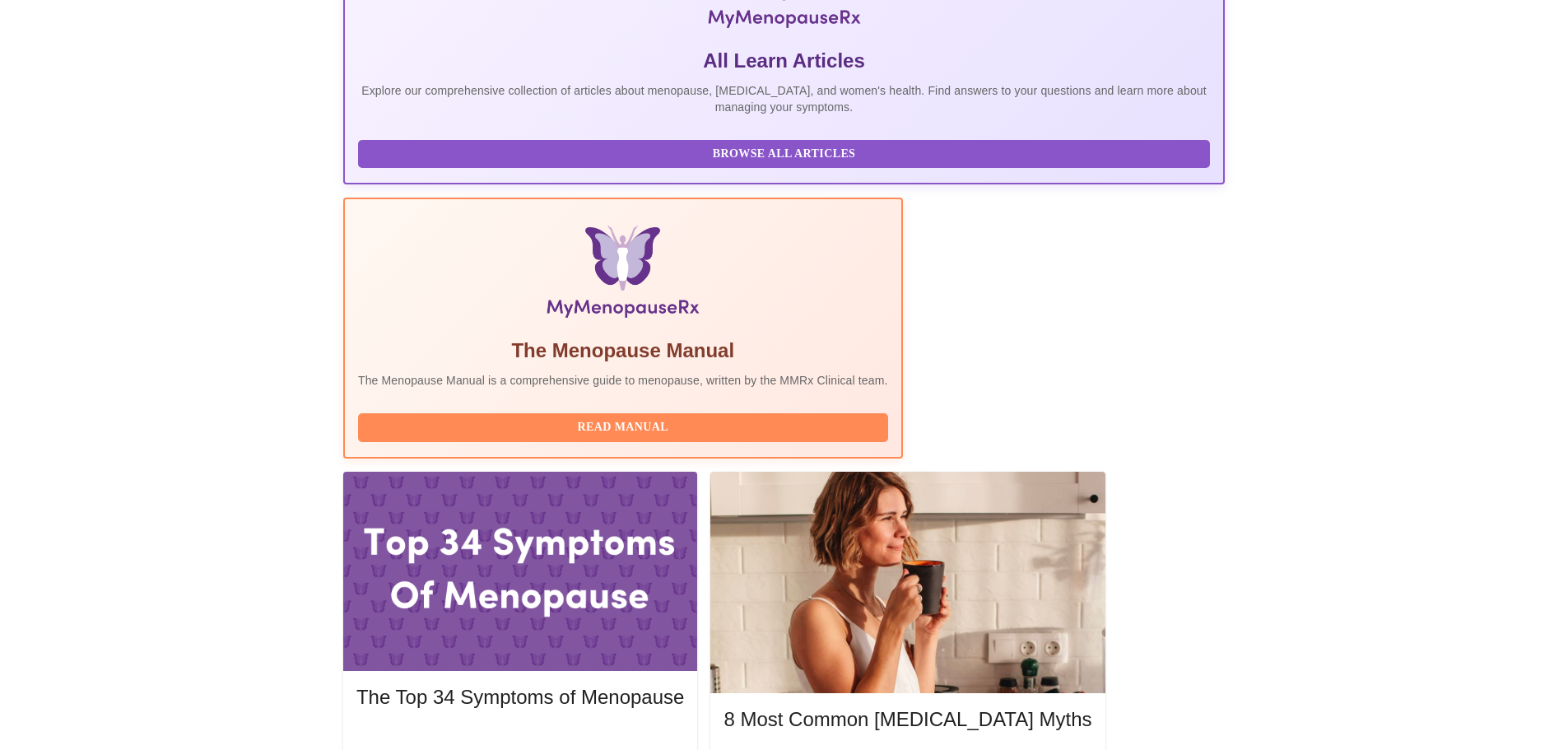
drag, startPoint x: 704, startPoint y: 338, endPoint x: 392, endPoint y: 315, distance: 312.8
copy div "[DATE] 1:40pm - 2:00pm EDT With [PERSON_NAME] DNP, WHNP-[GEOGRAPHIC_DATA]"
